Goal: Information Seeking & Learning: Compare options

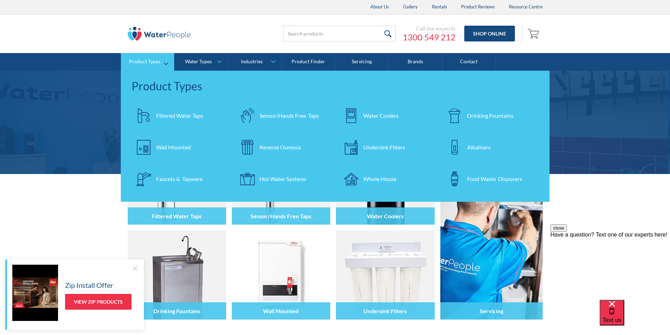
click at [170, 114] on div "Filtered Water Taps" at bounding box center [179, 116] width 47 height 8
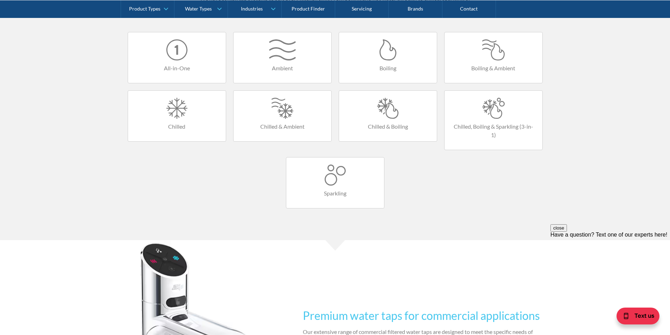
click at [497, 116] on div at bounding box center [494, 108] width 84 height 21
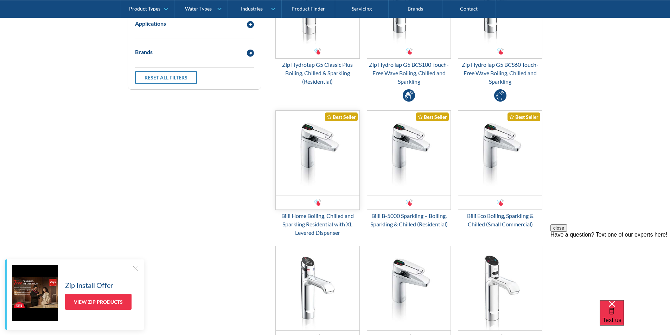
click at [319, 154] on img "Email Form 3" at bounding box center [318, 153] width 84 height 84
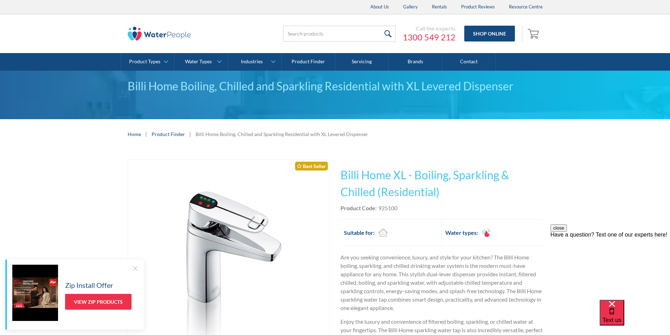
click at [417, 205] on div "Product Code: 925100" at bounding box center [442, 208] width 202 height 8
drag, startPoint x: 405, startPoint y: 209, endPoint x: 379, endPoint y: 206, distance: 26.1
click at [379, 206] on div "Product Code: 925100" at bounding box center [442, 208] width 202 height 8
copy div "925100"
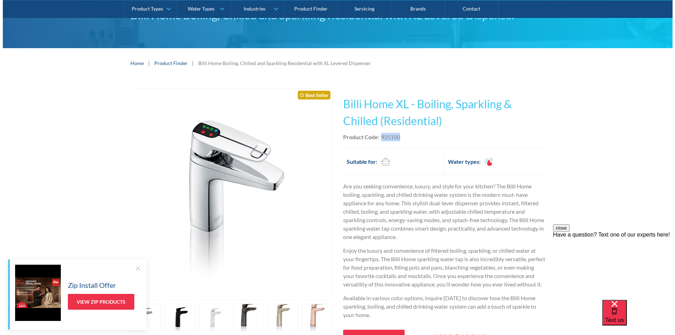
scroll to position [70, 0]
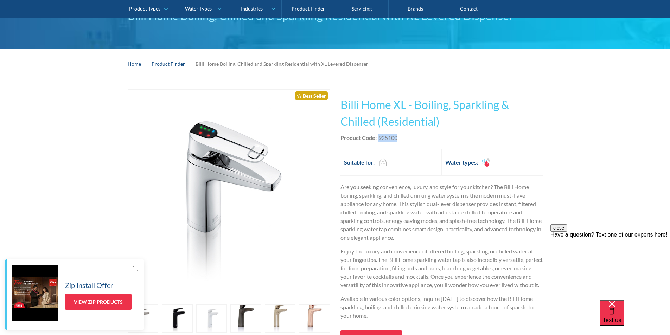
click at [215, 157] on img "open lightbox" at bounding box center [229, 195] width 140 height 211
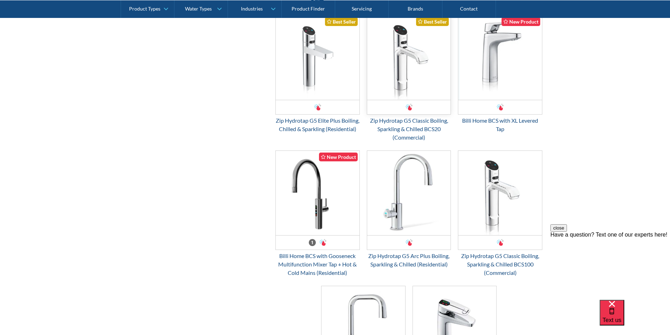
scroll to position [633, 0]
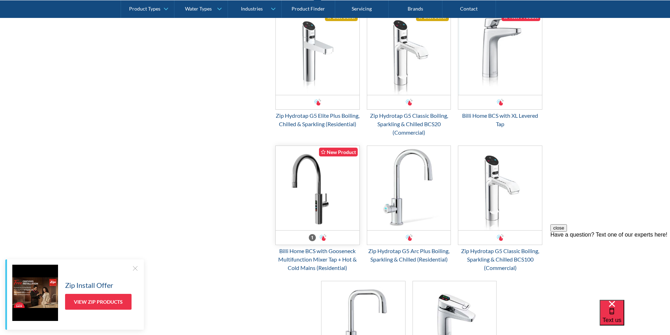
click at [319, 204] on img "Email Form 3" at bounding box center [318, 188] width 84 height 84
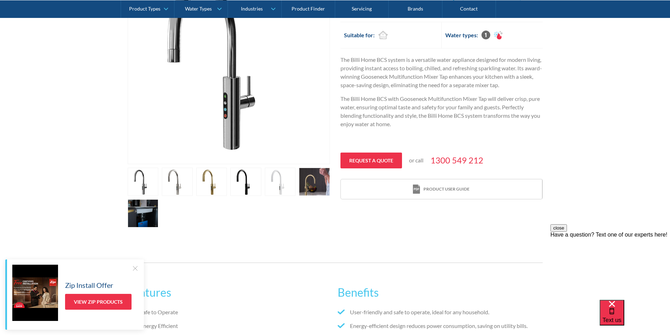
scroll to position [106, 0]
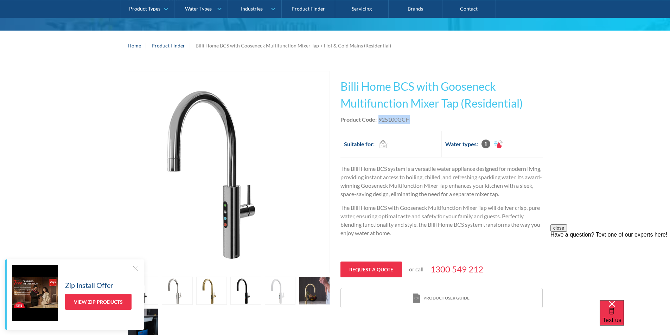
drag, startPoint x: 412, startPoint y: 118, endPoint x: 377, endPoint y: 118, distance: 34.5
click at [377, 118] on div "Product Code: 925100GCH" at bounding box center [442, 119] width 202 height 8
copy div "925100GCH"
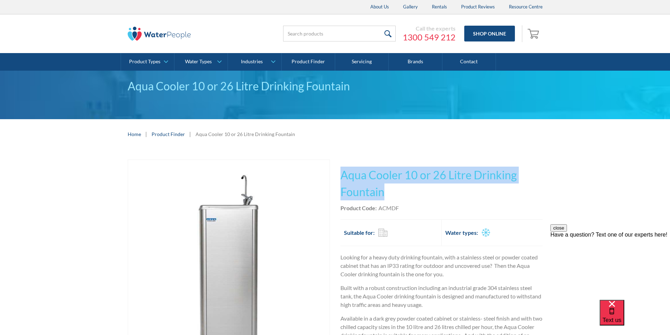
drag, startPoint x: 387, startPoint y: 192, endPoint x: 342, endPoint y: 170, distance: 49.9
click at [342, 170] on h1 "Aqua Cooler 10 or 26 Litre Drinking Fountain" at bounding box center [442, 184] width 202 height 34
copy h1 "Aqua Cooler 10 or 26 Litre Drinking Fountain"
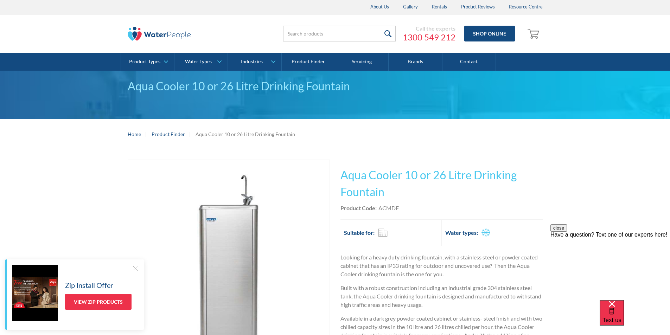
click at [413, 208] on div "Product Code: ACMDF" at bounding box center [442, 208] width 202 height 8
drag, startPoint x: 405, startPoint y: 210, endPoint x: 379, endPoint y: 207, distance: 25.8
click at [379, 207] on div "Product Code: ACMDF" at bounding box center [442, 208] width 202 height 8
copy div "ACMDF"
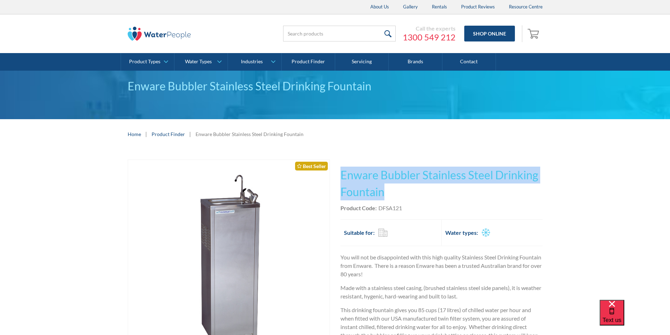
drag, startPoint x: 387, startPoint y: 195, endPoint x: 338, endPoint y: 175, distance: 52.6
click at [338, 175] on div "Play video Fits Most Brands Best Seller No items found. This tap design is incl…" at bounding box center [335, 287] width 415 height 255
copy h1 "Enware Bubbler Stainless Steel Drinking Fountain"
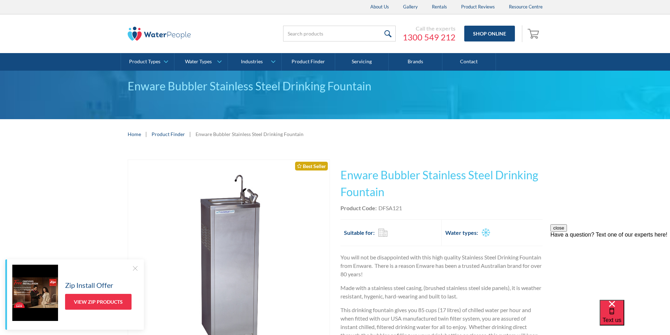
drag, startPoint x: 411, startPoint y: 212, endPoint x: 403, endPoint y: 208, distance: 8.8
click at [411, 212] on div "This tap design is included in our standard range tap options when you purchase…" at bounding box center [442, 287] width 202 height 255
click at [400, 205] on div "DFSA121" at bounding box center [391, 208] width 24 height 8
drag, startPoint x: 403, startPoint y: 208, endPoint x: 379, endPoint y: 207, distance: 24.7
click at [379, 207] on div "Product Code: DFSA121" at bounding box center [442, 208] width 202 height 8
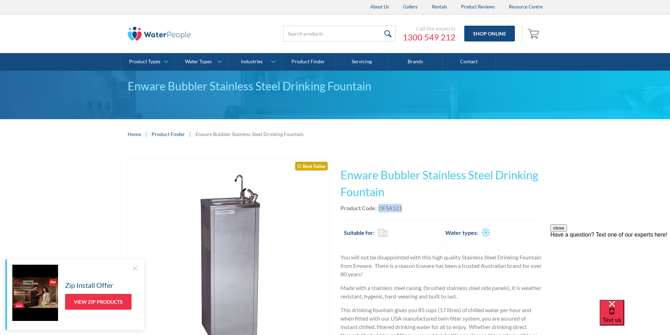
copy div "DFSA121"
